Goal: Check status: Check status

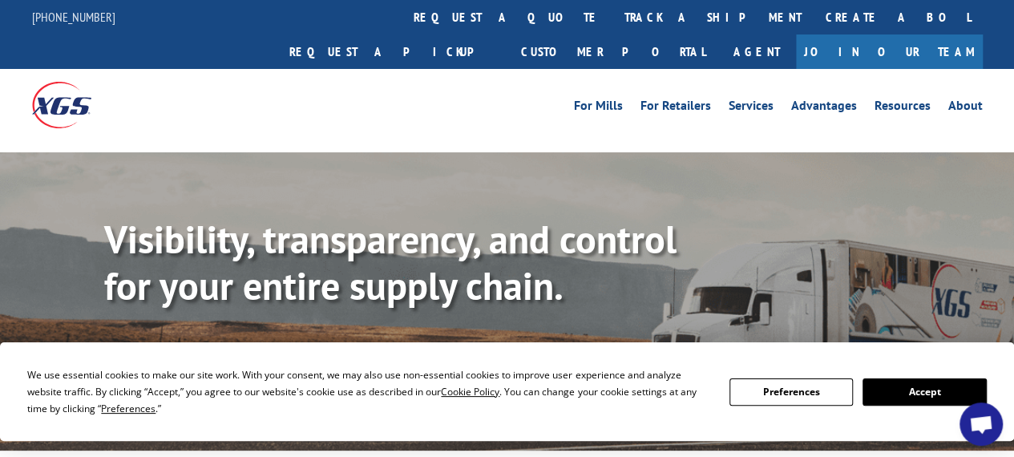
click at [229, 342] on link "Track shipment" at bounding box center [179, 359] width 151 height 34
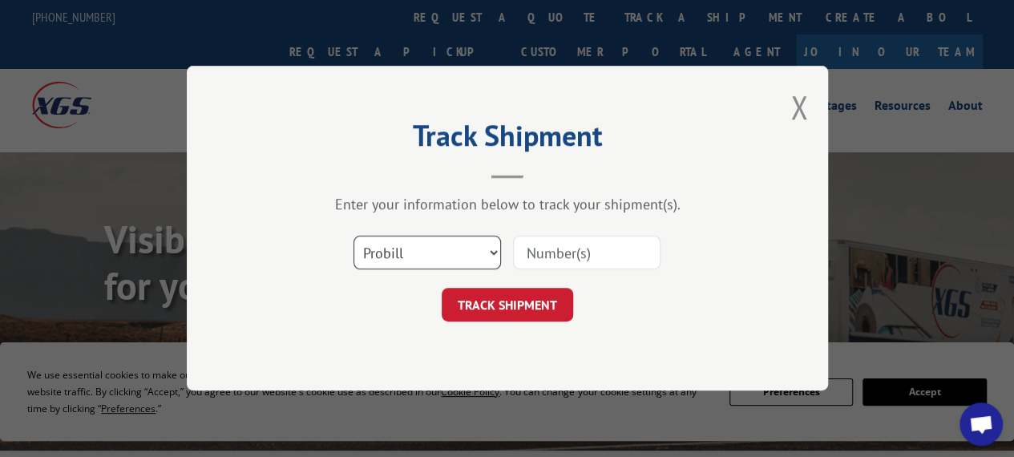
click at [486, 251] on select "Select category... Probill BOL PO" at bounding box center [428, 254] width 148 height 34
click at [587, 248] on input at bounding box center [587, 254] width 148 height 34
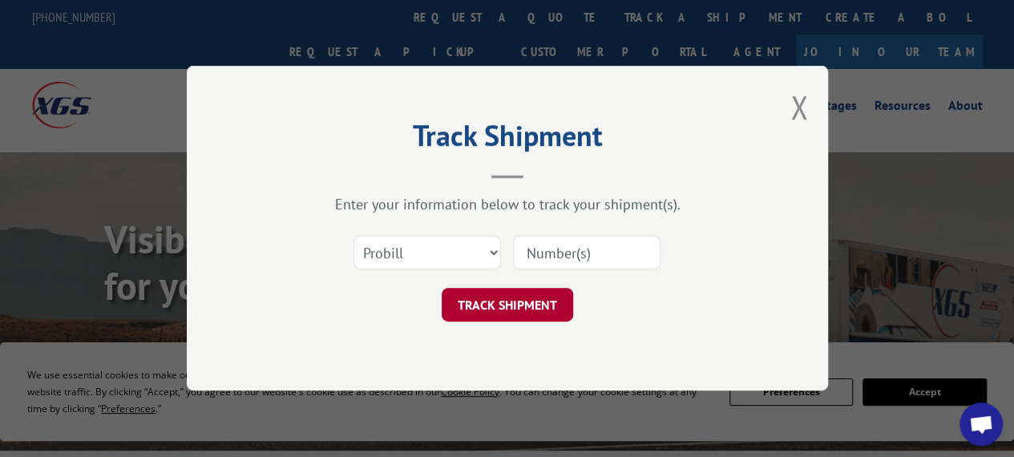
paste input "17591506"
type input "17591506"
click at [532, 310] on button "TRACK SHIPMENT" at bounding box center [507, 306] width 131 height 34
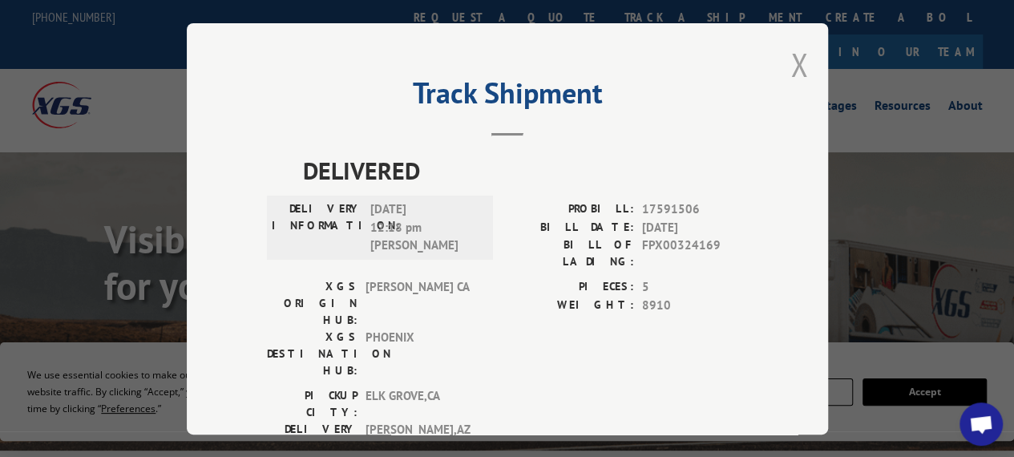
click at [799, 63] on button "Close modal" at bounding box center [800, 64] width 18 height 42
